Goal: Information Seeking & Learning: Understand process/instructions

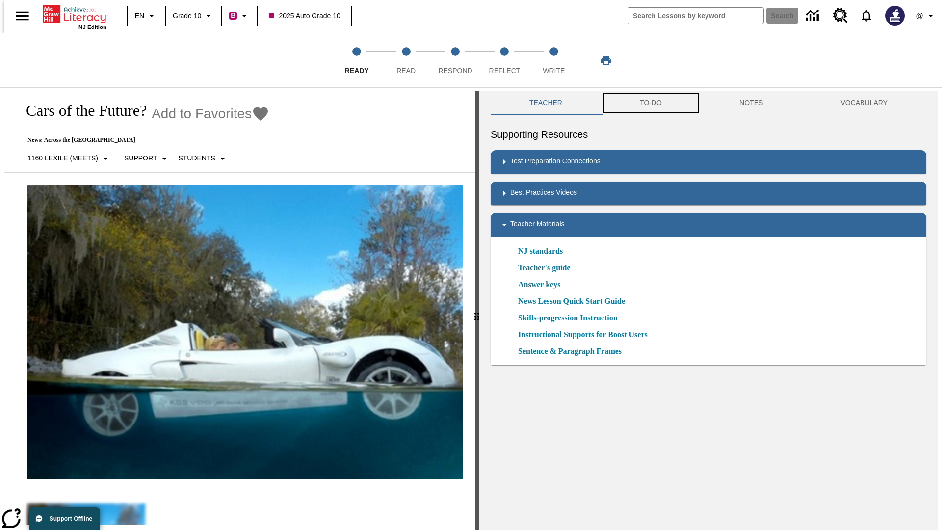
click at [650, 103] on button "TO-DO" at bounding box center [651, 103] width 100 height 24
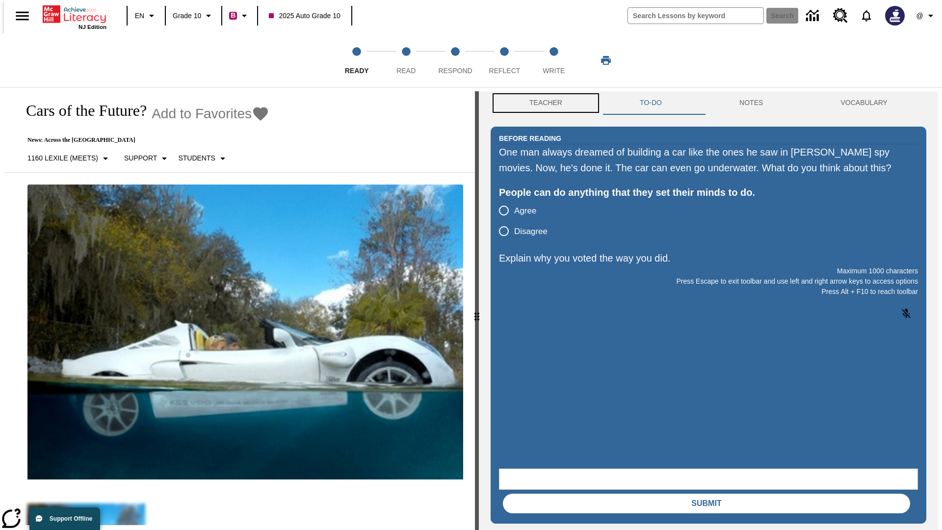
scroll to position [0, 0]
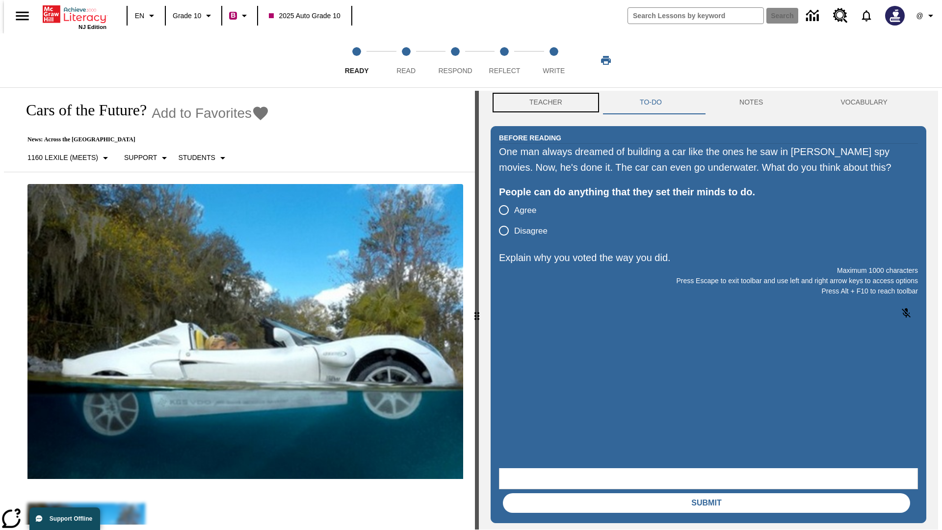
click at [542, 103] on button "Teacher" at bounding box center [545, 103] width 110 height 24
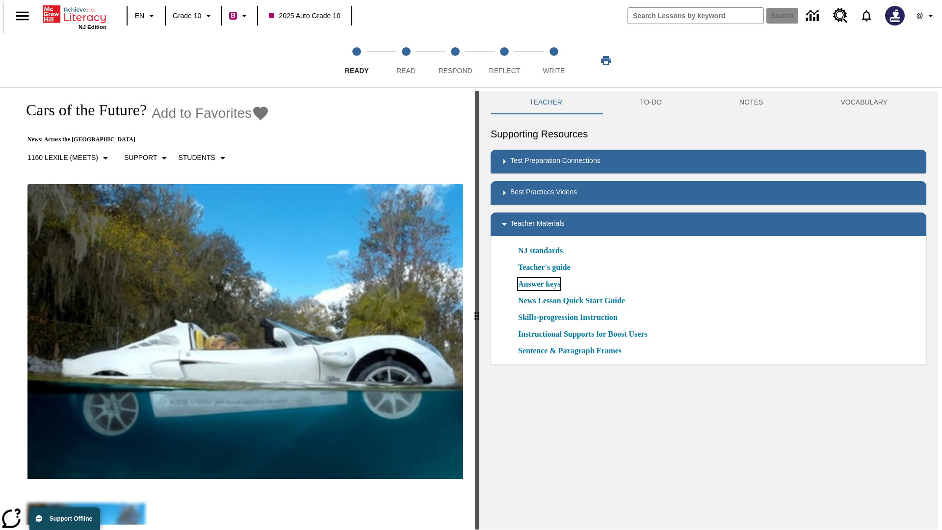
click at [539, 284] on link "Answer keys" at bounding box center [539, 284] width 42 height 12
click at [406, 60] on span "Read" at bounding box center [405, 67] width 19 height 18
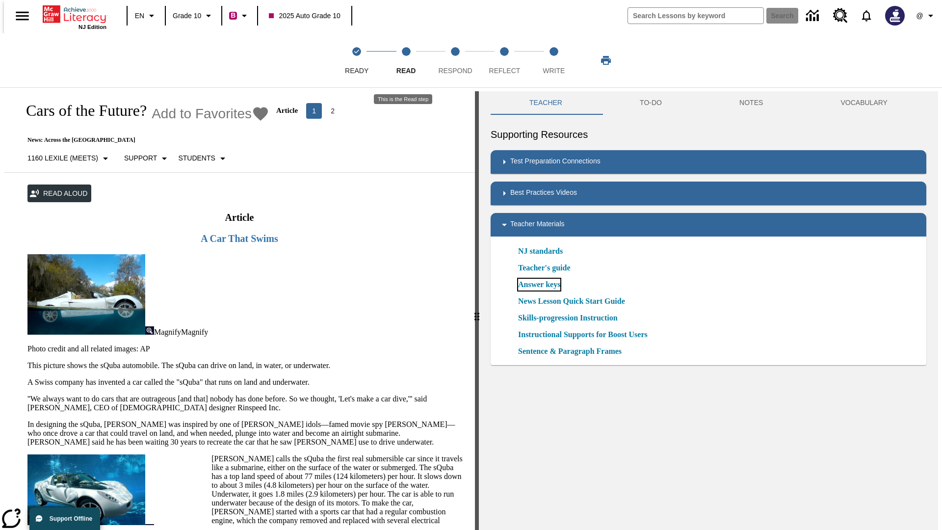
click at [539, 284] on link "Answer keys" at bounding box center [539, 285] width 42 height 12
click at [455, 60] on span "Respond" at bounding box center [455, 67] width 34 height 18
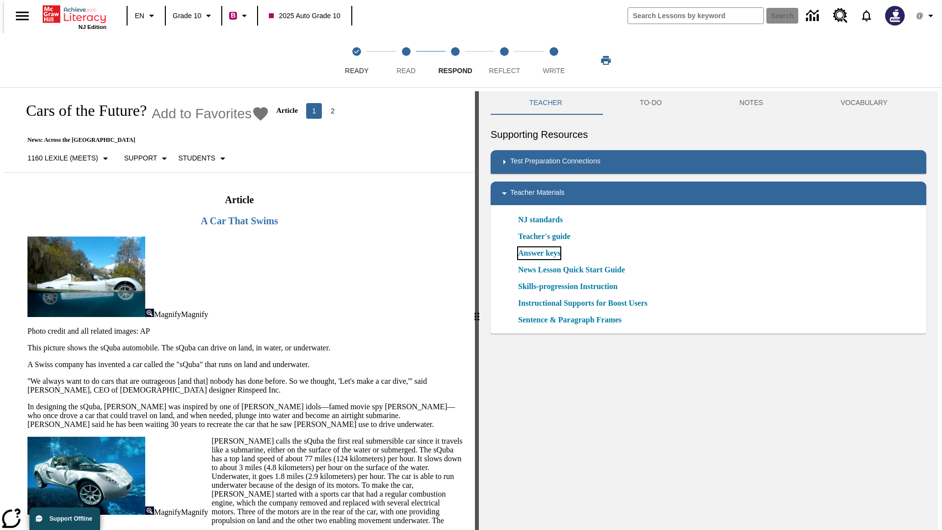
click at [539, 253] on link "Answer keys" at bounding box center [539, 253] width 42 height 12
click at [504, 60] on span "Reflect" at bounding box center [504, 67] width 31 height 18
click at [539, 253] on link "Answer keys" at bounding box center [539, 253] width 42 height 12
click at [553, 60] on span "Write" at bounding box center [553, 67] width 22 height 18
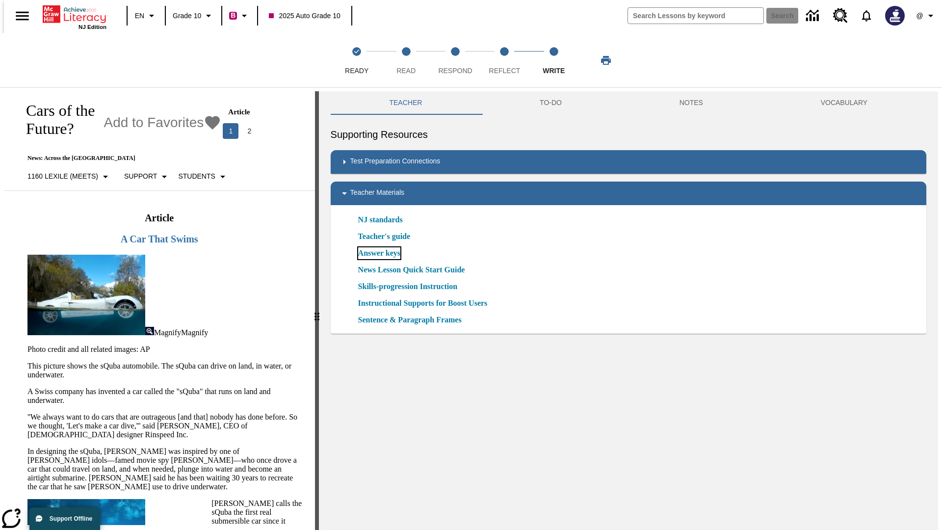
click at [378, 253] on link "Answer keys" at bounding box center [379, 253] width 42 height 12
